Goal: Task Accomplishment & Management: Manage account settings

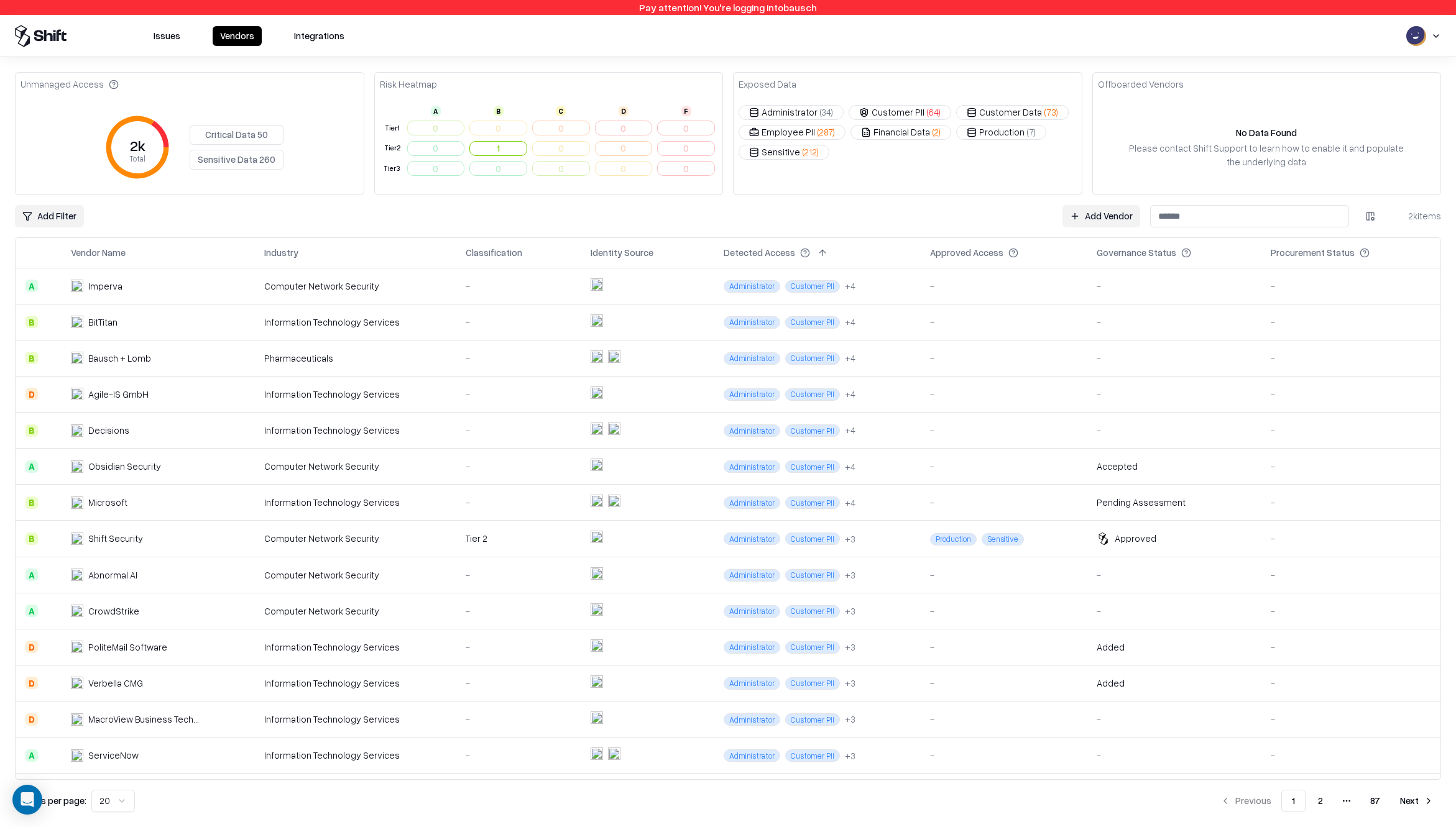
click at [703, 209] on div "Add Filter Add Vendor 2k items" at bounding box center [728, 216] width 1426 height 22
click at [1023, 252] on button at bounding box center [1031, 253] width 15 height 15
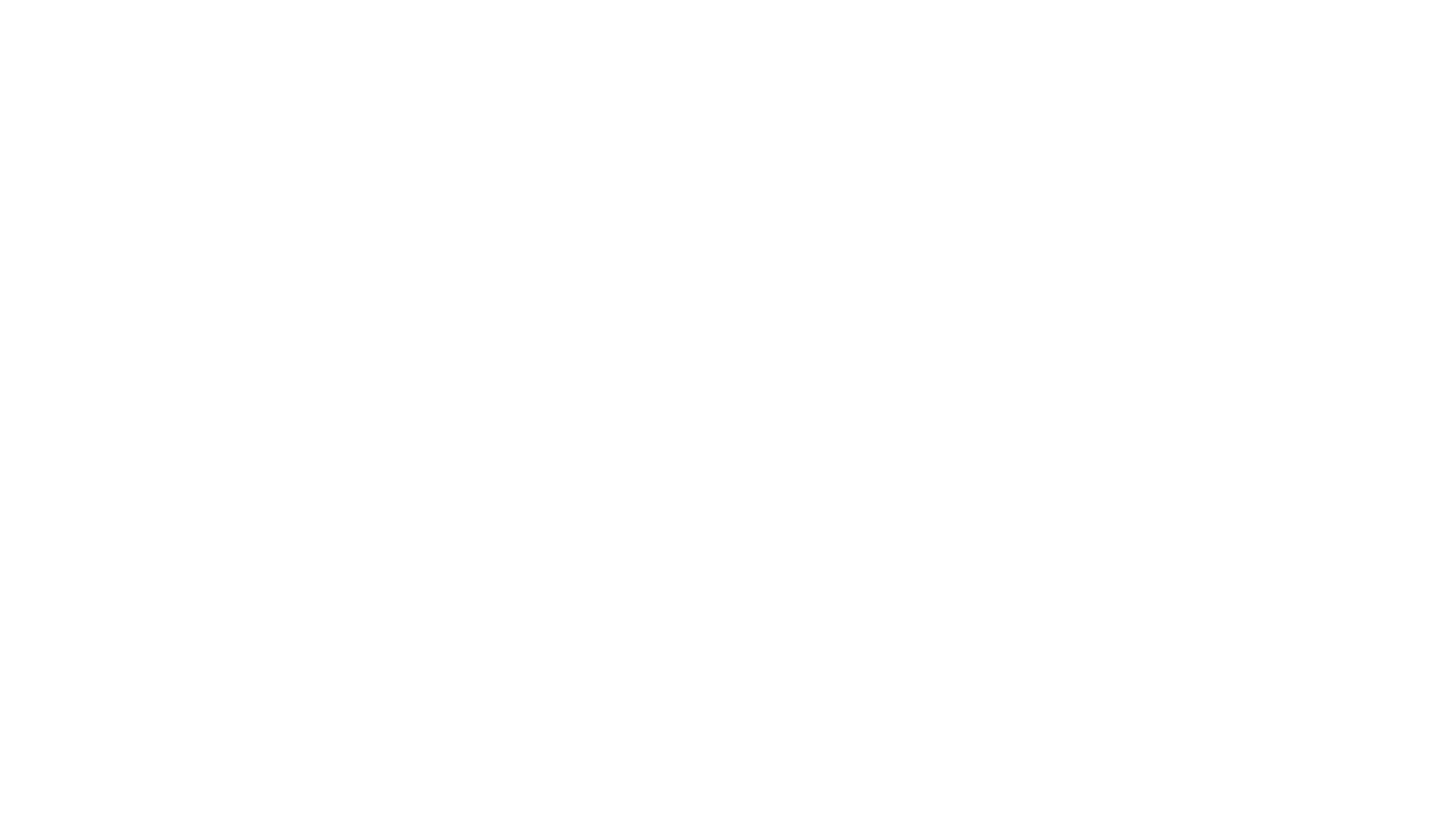
click at [0, 0] on div "Welcome Back, Login Work Email Continue By continuing, I agree to the Company's…" at bounding box center [0, 0] width 0 height 0
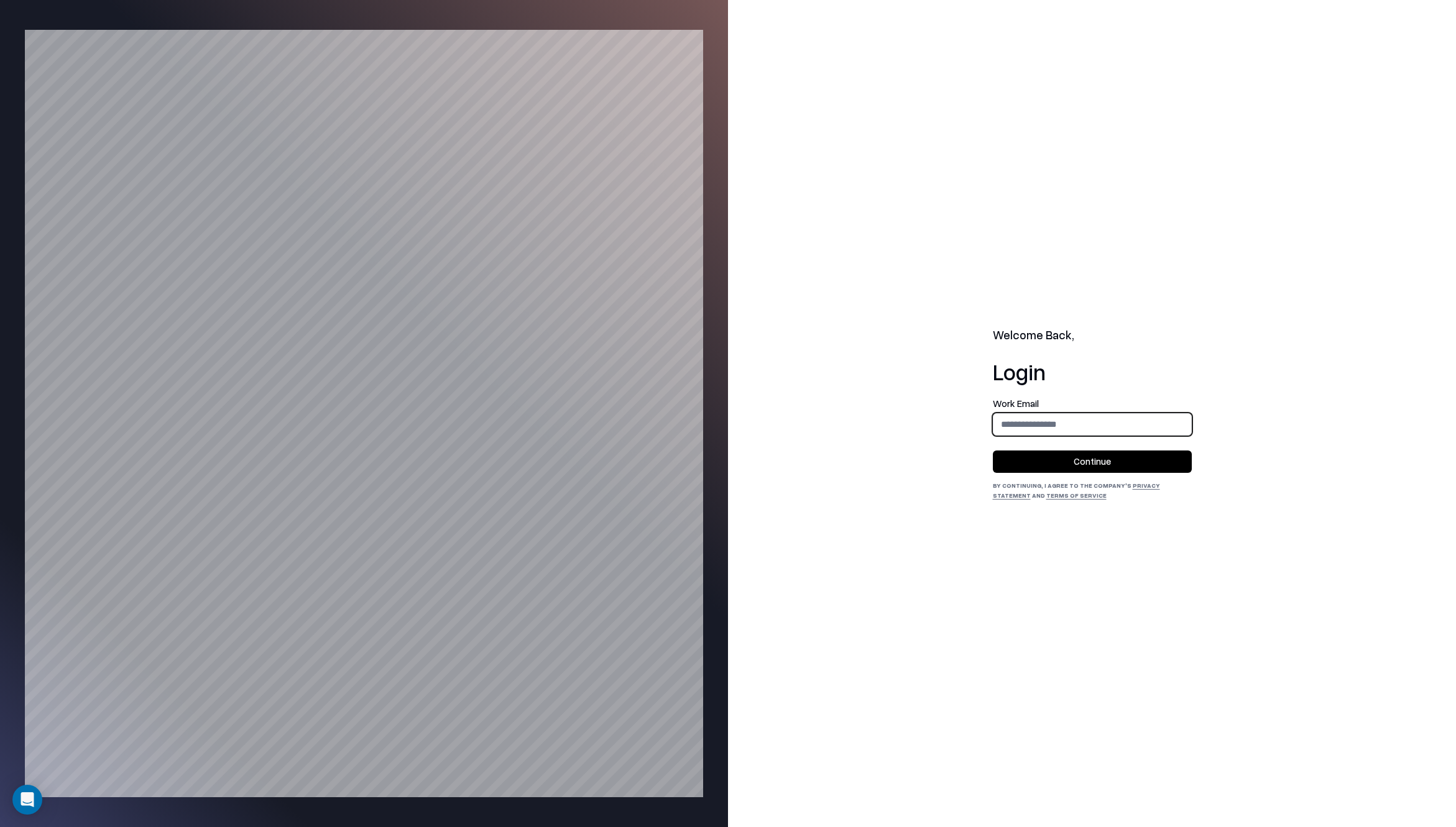
click at [1092, 422] on input "email" at bounding box center [1092, 424] width 198 height 23
type input "**********"
click at [1075, 462] on button "Continue" at bounding box center [1092, 461] width 199 height 22
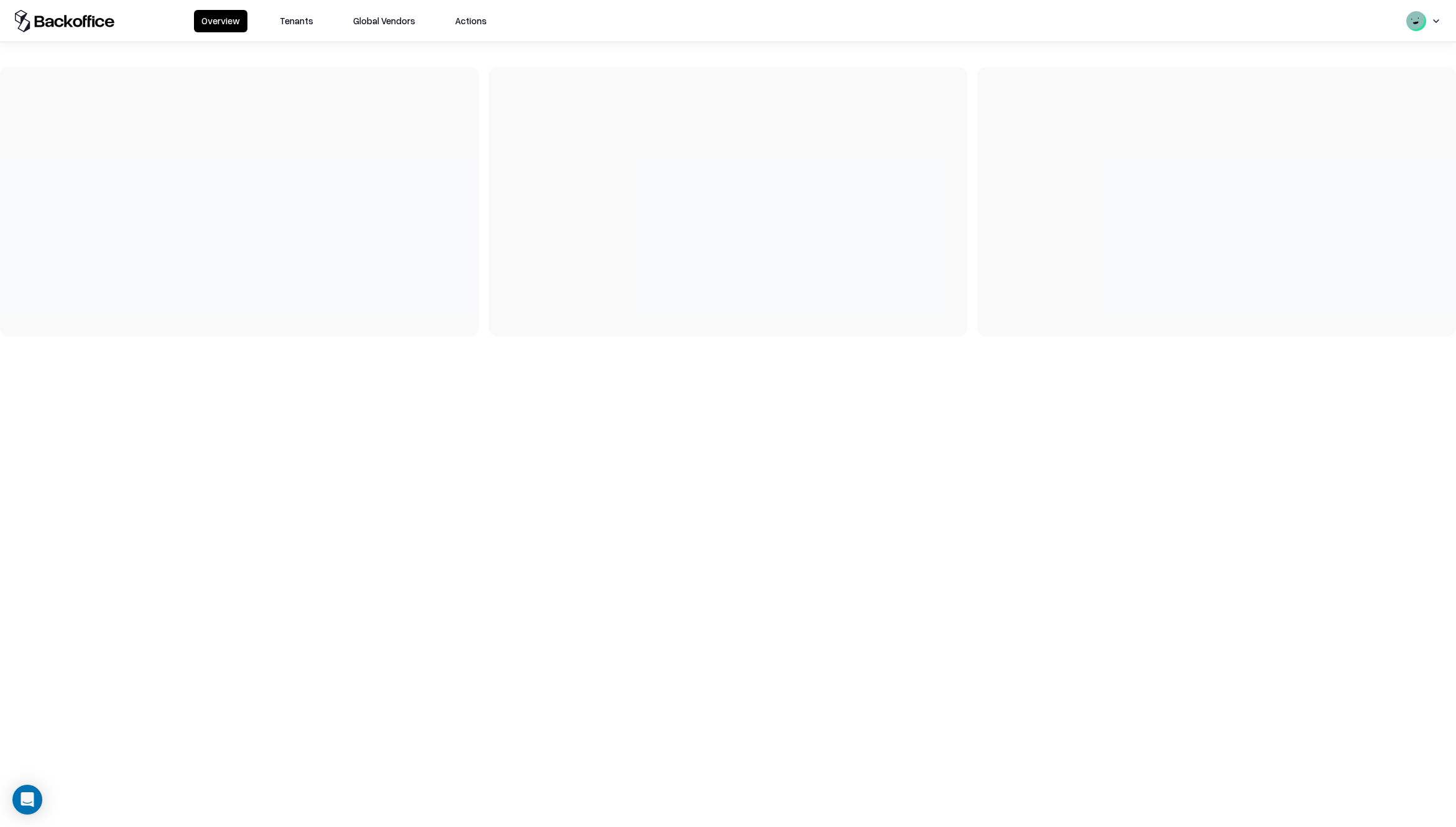
click at [275, 26] on button "Tenants" at bounding box center [296, 21] width 48 height 22
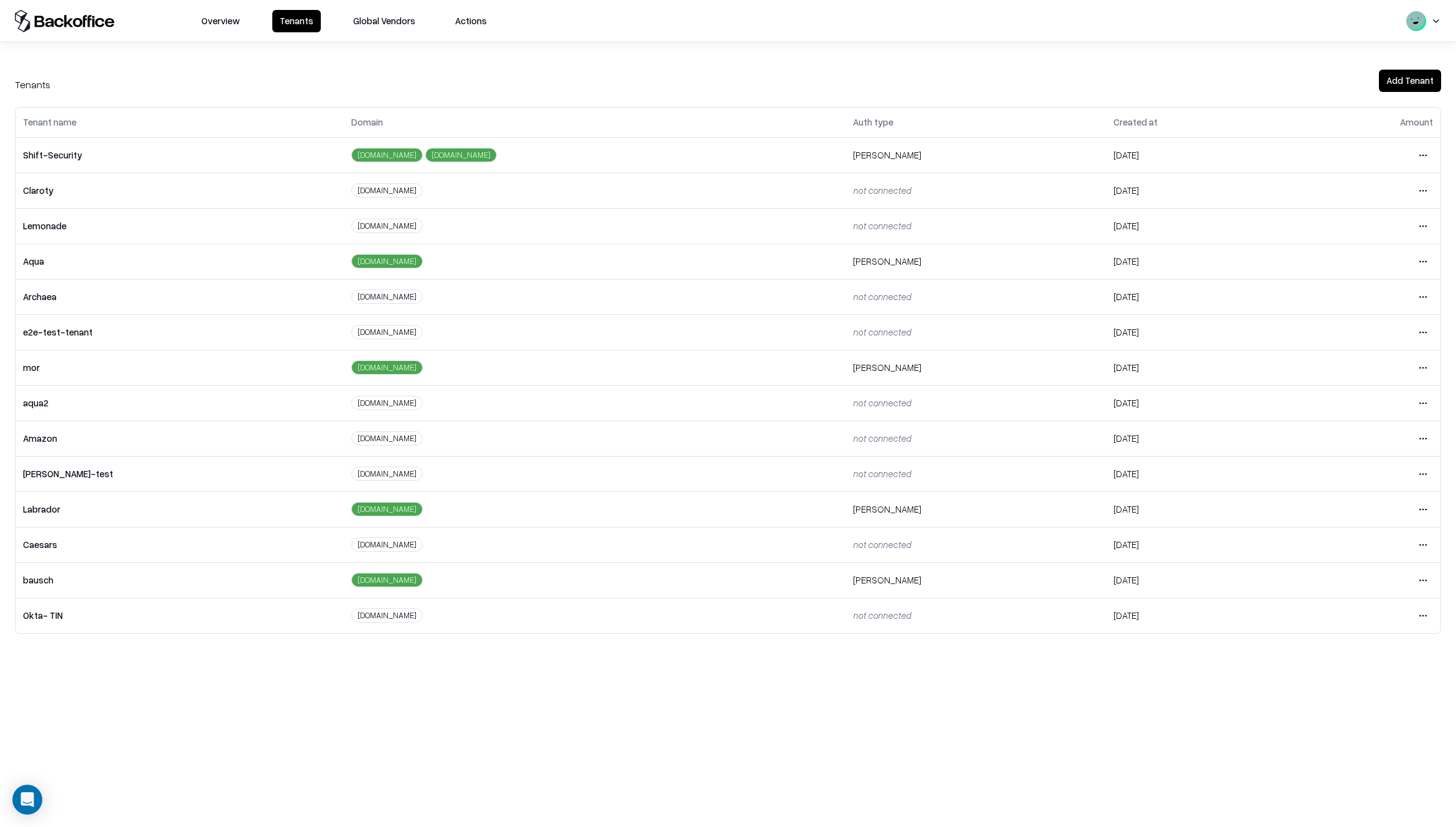
click at [1424, 575] on html "Overview Tenants Global Vendors Actions Tenants Add Tenant Tenant name Domain A…" at bounding box center [728, 413] width 1456 height 827
click at [1330, 686] on div "Login to tenant" at bounding box center [1371, 684] width 134 height 25
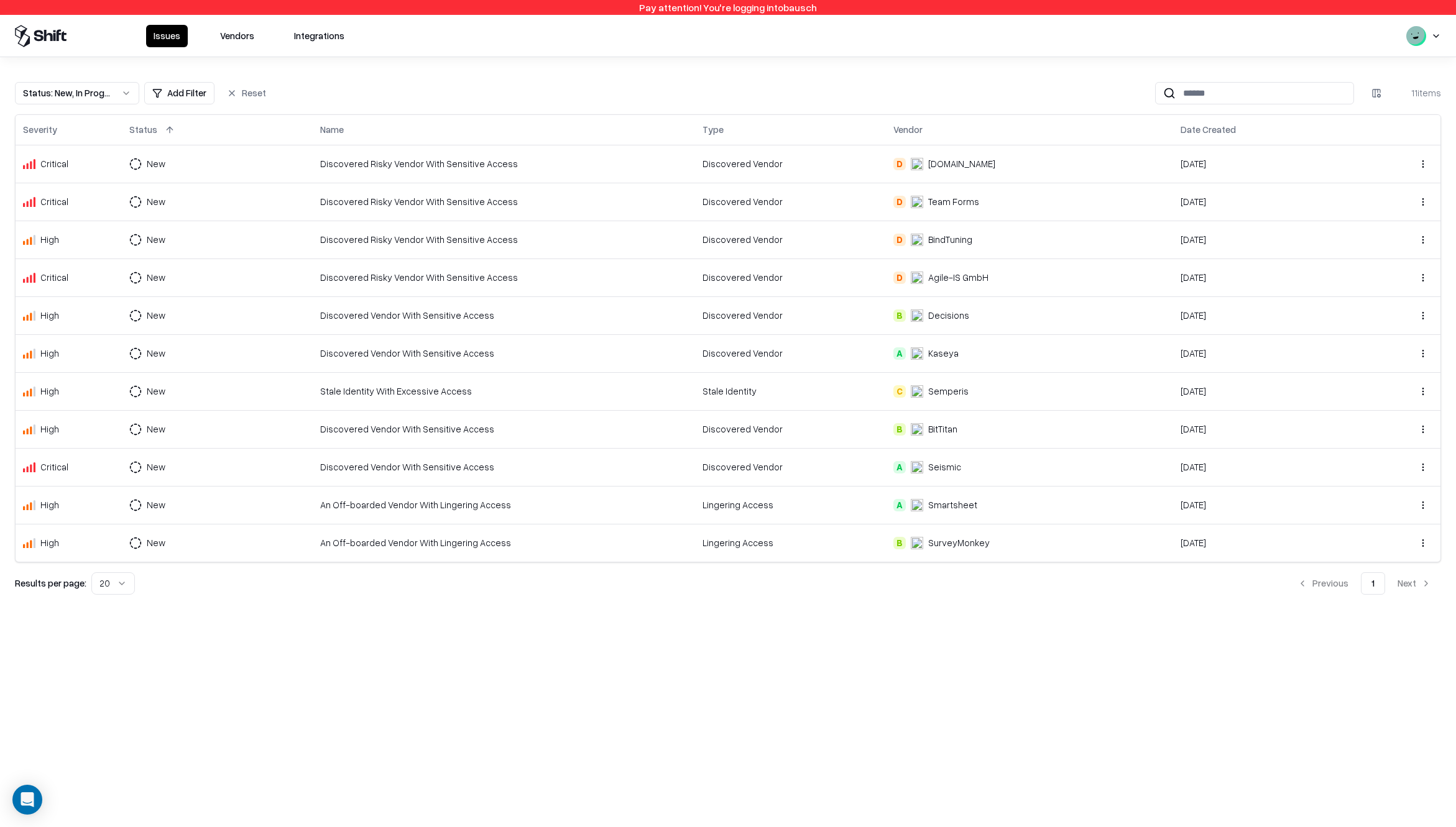
click at [226, 36] on button "Vendors" at bounding box center [237, 36] width 49 height 22
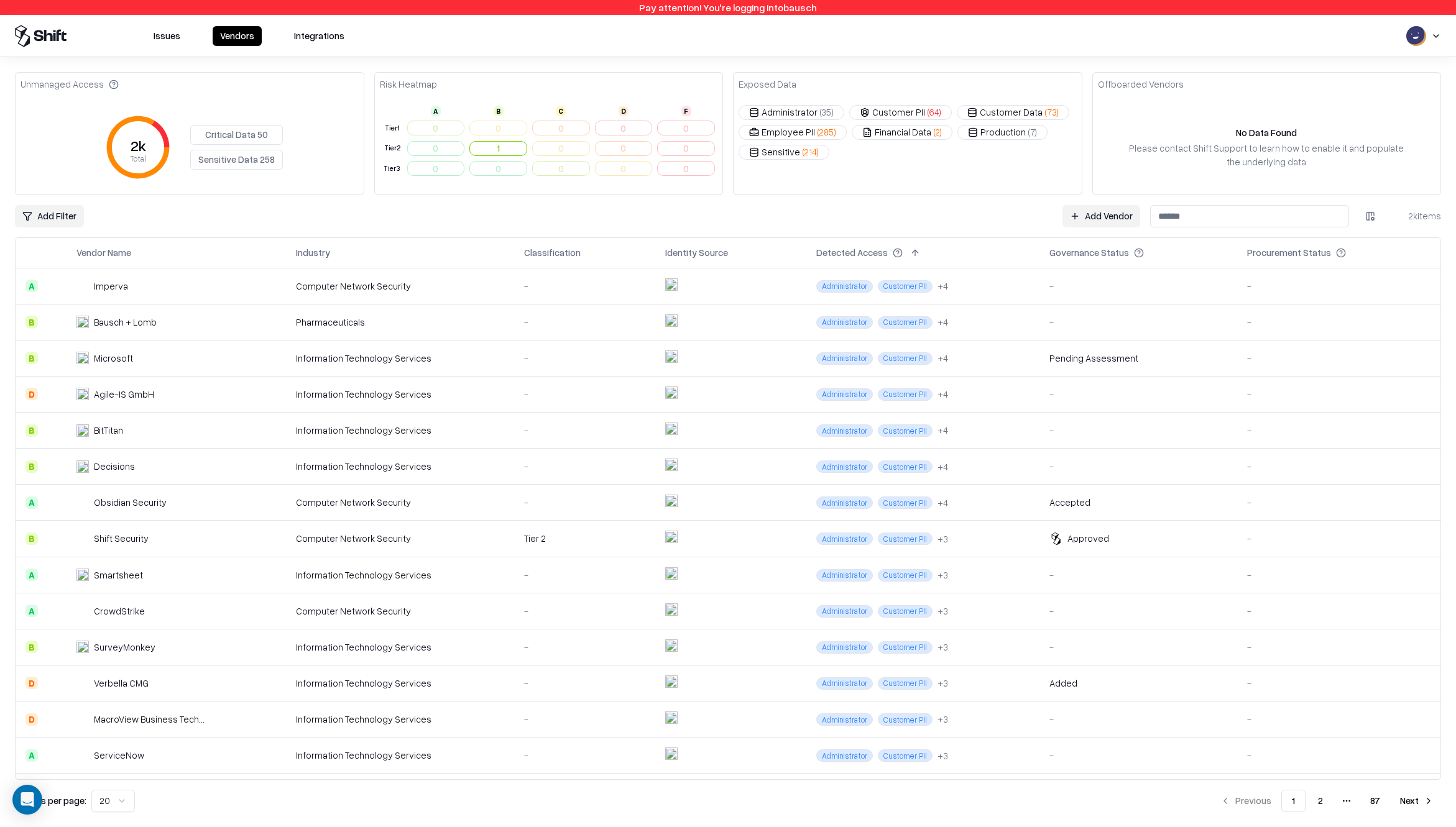
click at [1362, 214] on html "Pay attention! You're logging into bausch Issues Vendors Integrations Unmanaged…" at bounding box center [728, 413] width 1456 height 827
click at [1300, 377] on div "Business Impact" at bounding box center [1317, 382] width 123 height 20
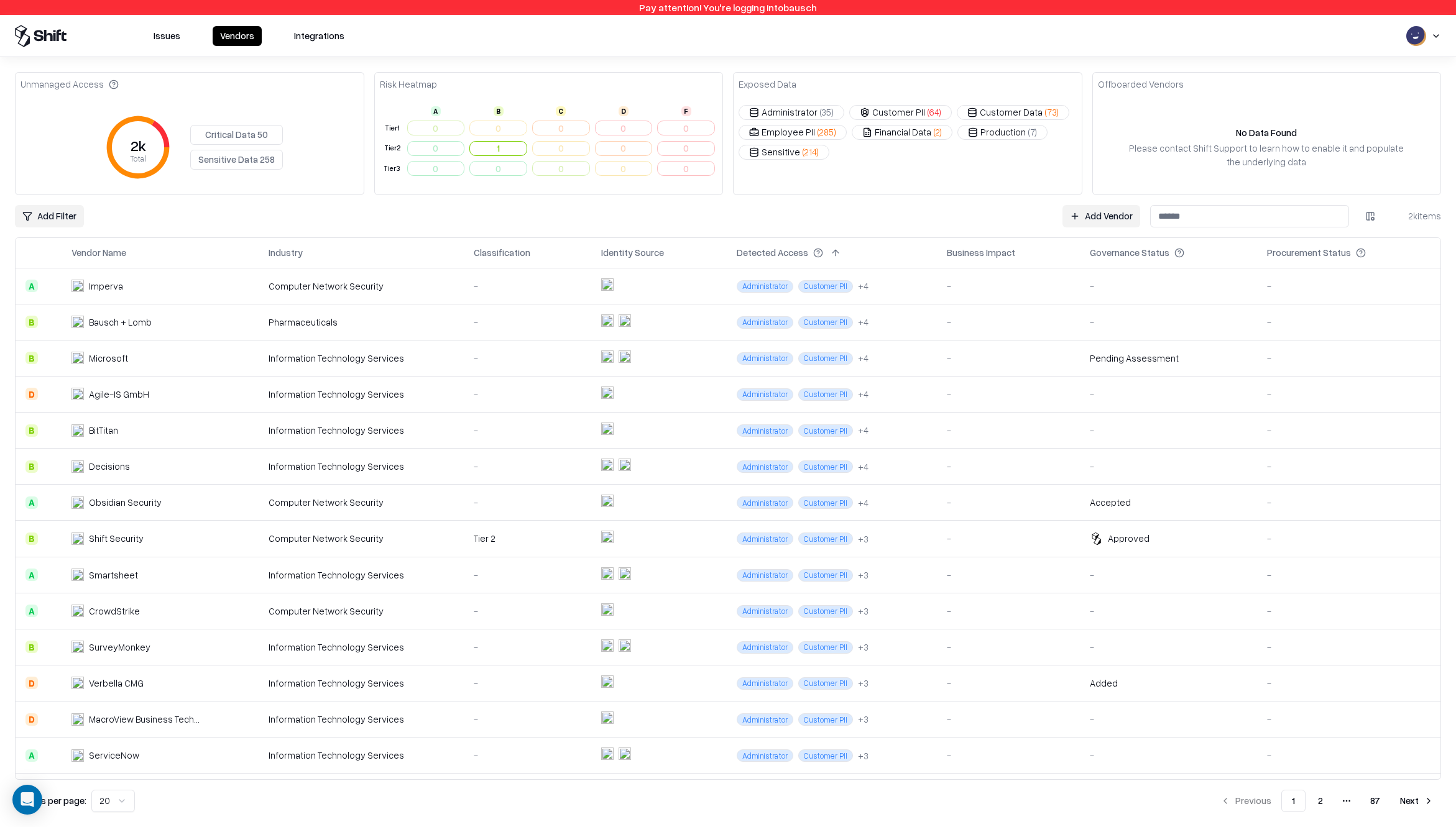
click at [1370, 212] on html "Pay attention! You're logging into bausch Issues Vendors Integrations Unmanaged…" at bounding box center [728, 413] width 1456 height 827
click at [105, 248] on html "Pay attention! You're logging into bausch Issues Vendors Integrations Unmanaged…" at bounding box center [728, 413] width 1456 height 827
click at [34, 251] on button at bounding box center [33, 253] width 15 height 15
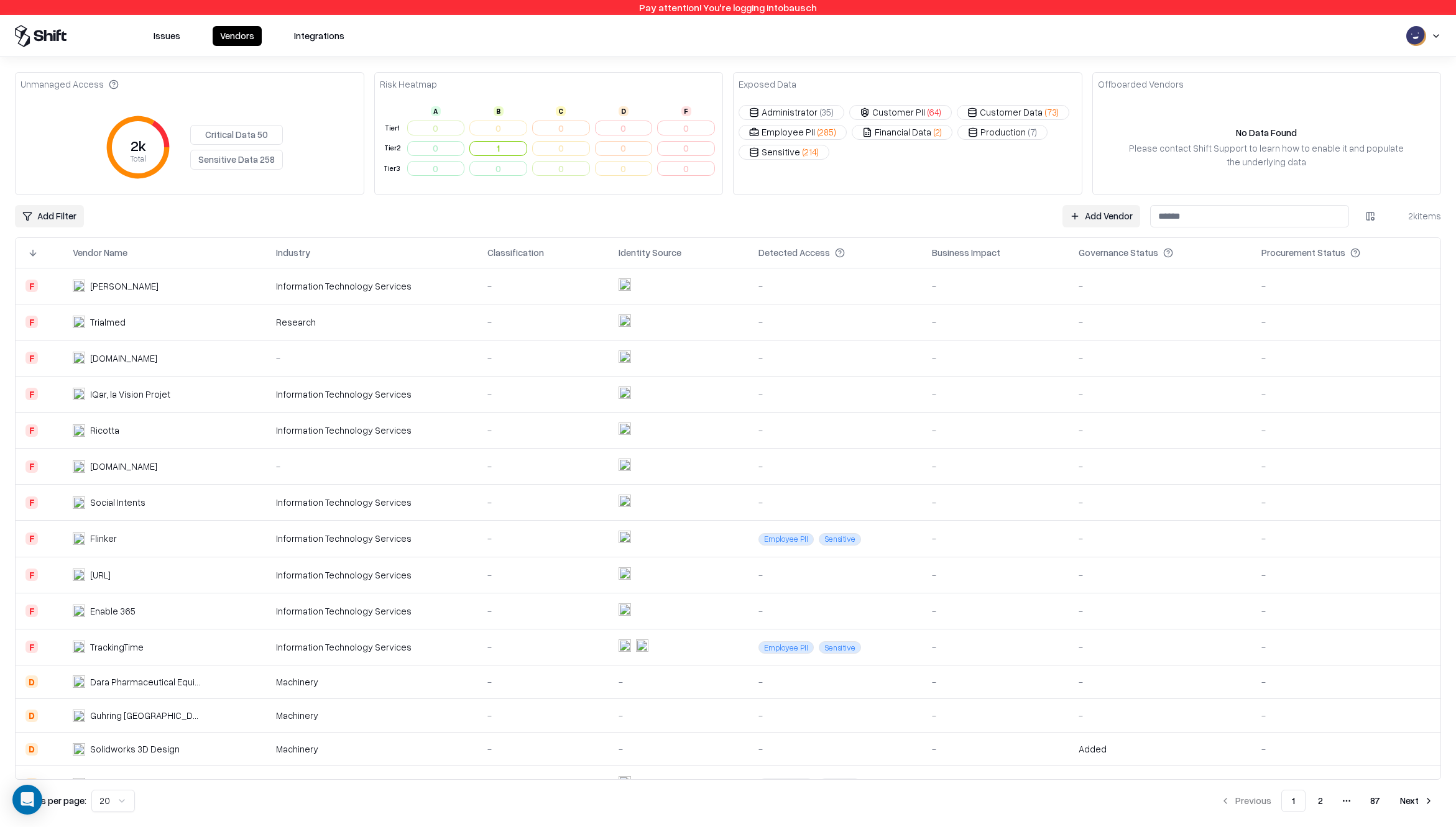
click at [34, 251] on button at bounding box center [33, 253] width 15 height 15
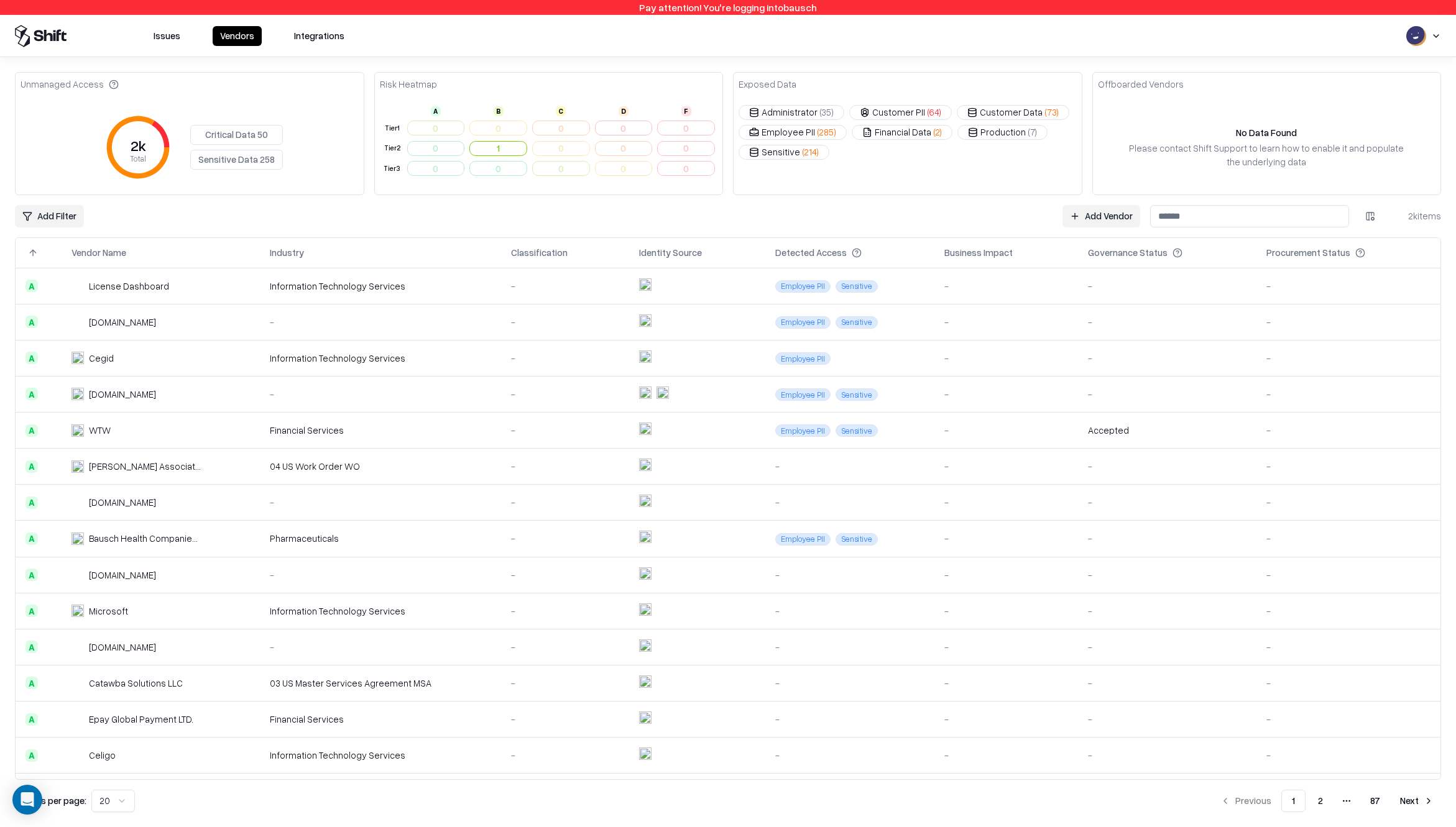
click at [1368, 217] on html "Pay attention! You're logging into bausch Issues Vendors Integrations Unmanaged…" at bounding box center [728, 413] width 1456 height 827
click at [1297, 367] on div "Approved Access" at bounding box center [1317, 362] width 123 height 20
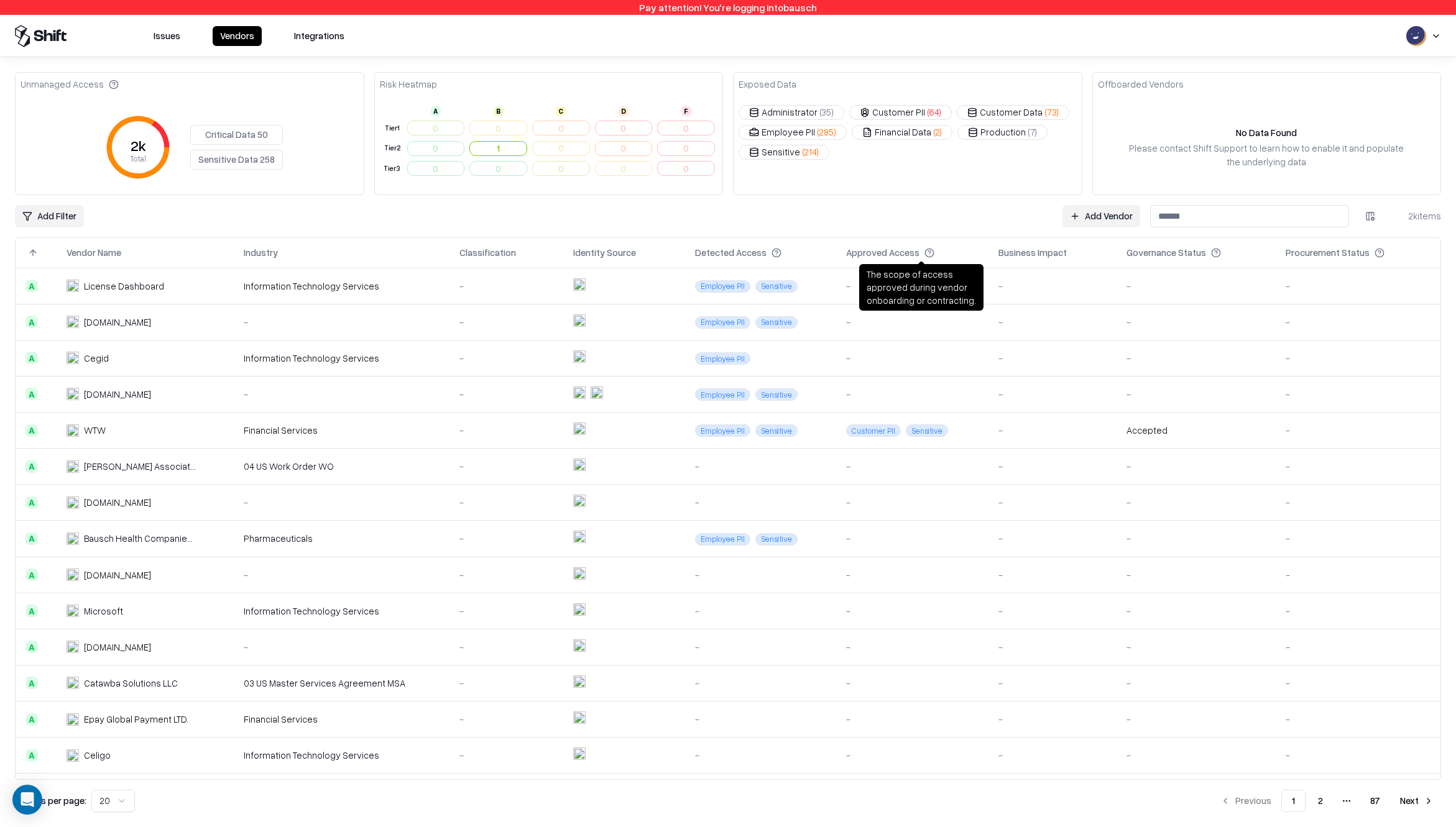
click at [940, 251] on button at bounding box center [947, 253] width 15 height 15
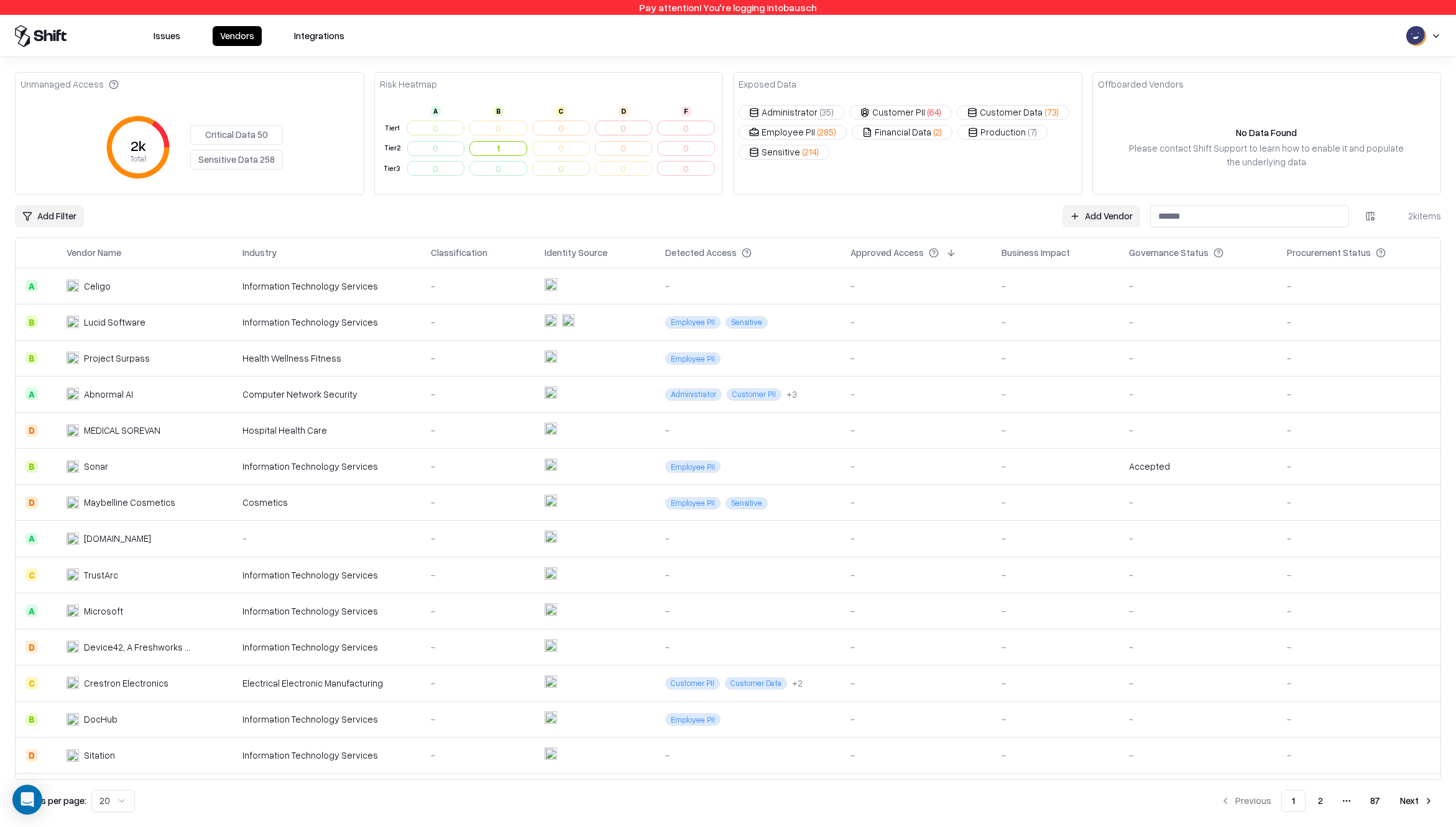
click at [944, 249] on button at bounding box center [952, 253] width 15 height 15
